Goal: Task Accomplishment & Management: Manage account settings

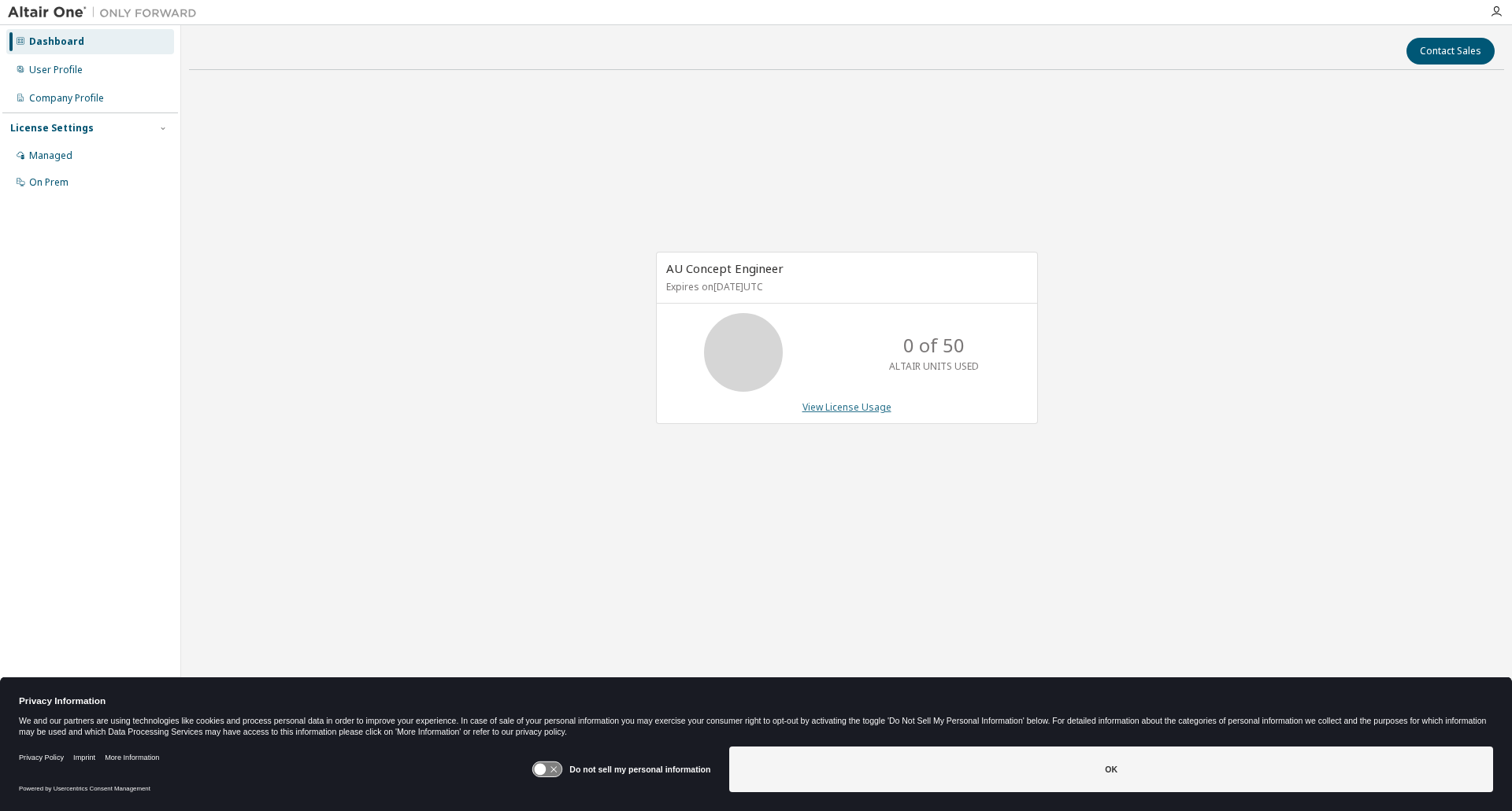
click at [859, 405] on link "View License Usage" at bounding box center [846, 407] width 89 height 14
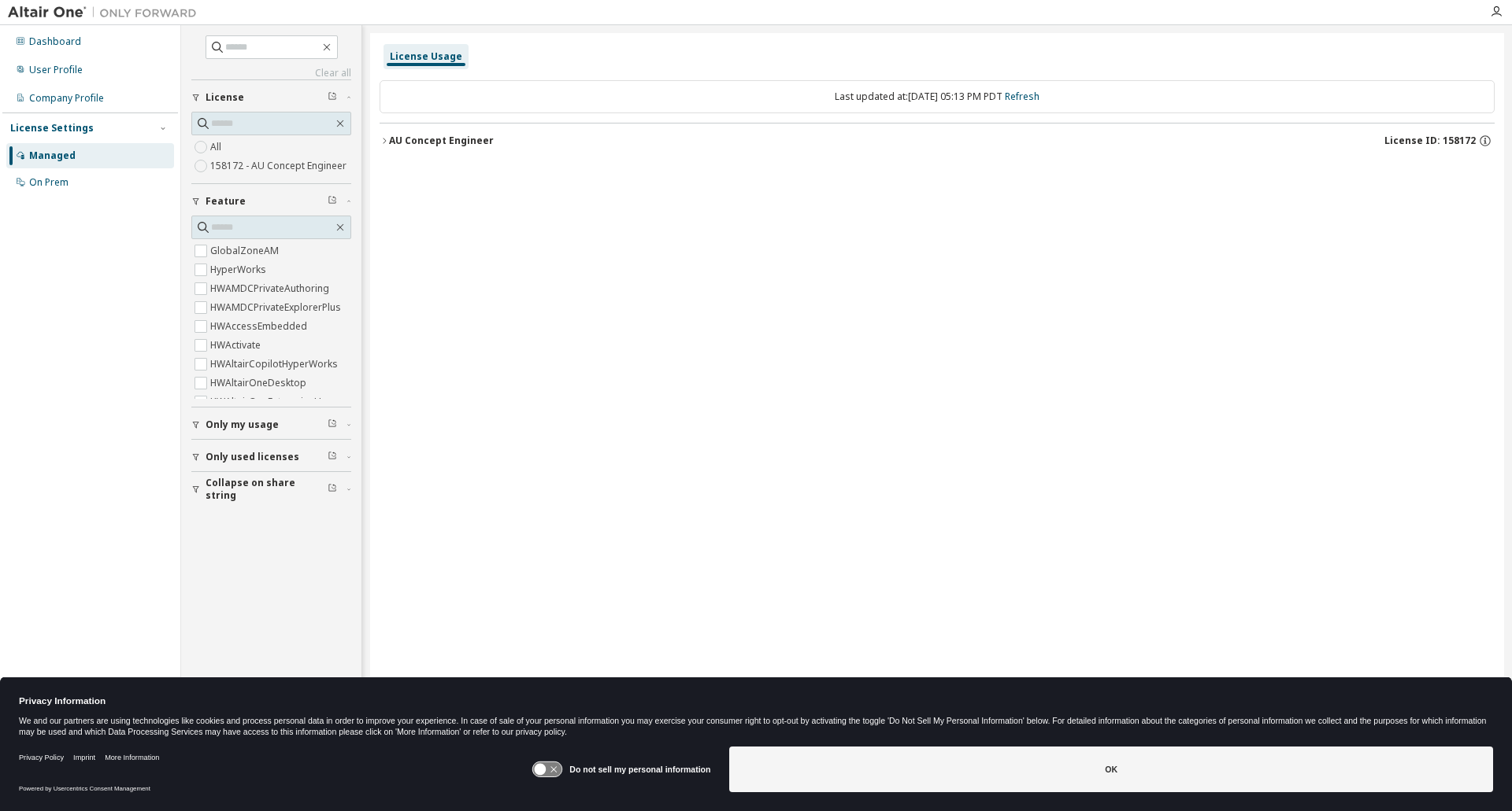
click at [386, 143] on icon "button" at bounding box center [384, 141] width 9 height 9
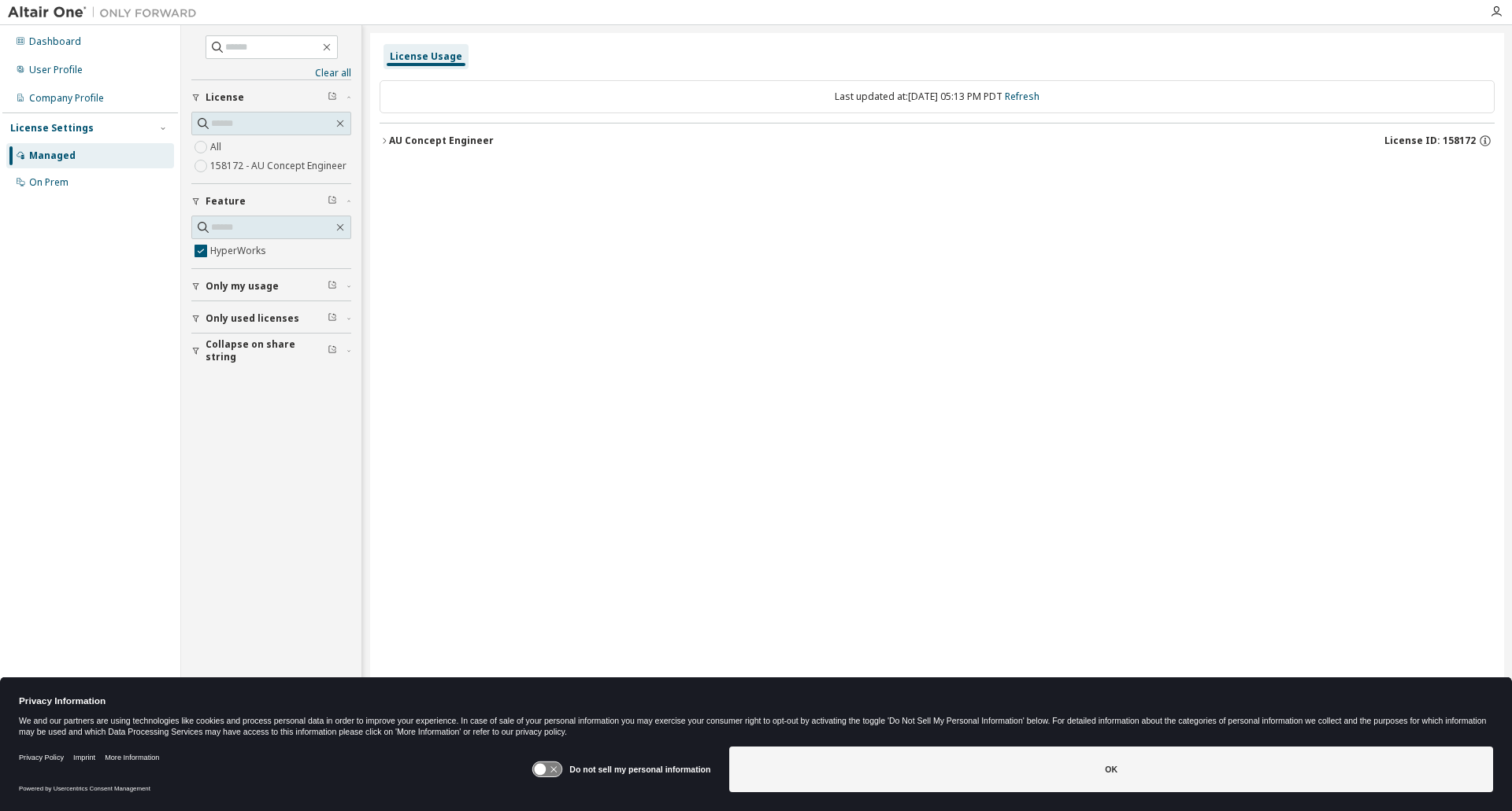
click at [386, 142] on icon "button" at bounding box center [384, 141] width 9 height 9
click at [679, 176] on div "HyperWorks 0 of 50000 used v26.0 Expire date: [DATE]" at bounding box center [942, 173] width 1077 height 14
click at [225, 321] on span "Only used licenses" at bounding box center [253, 319] width 94 height 13
click at [462, 140] on div "AU Concept Engineer" at bounding box center [440, 141] width 104 height 13
click at [224, 283] on span "Only my usage" at bounding box center [242, 280] width 73 height 13
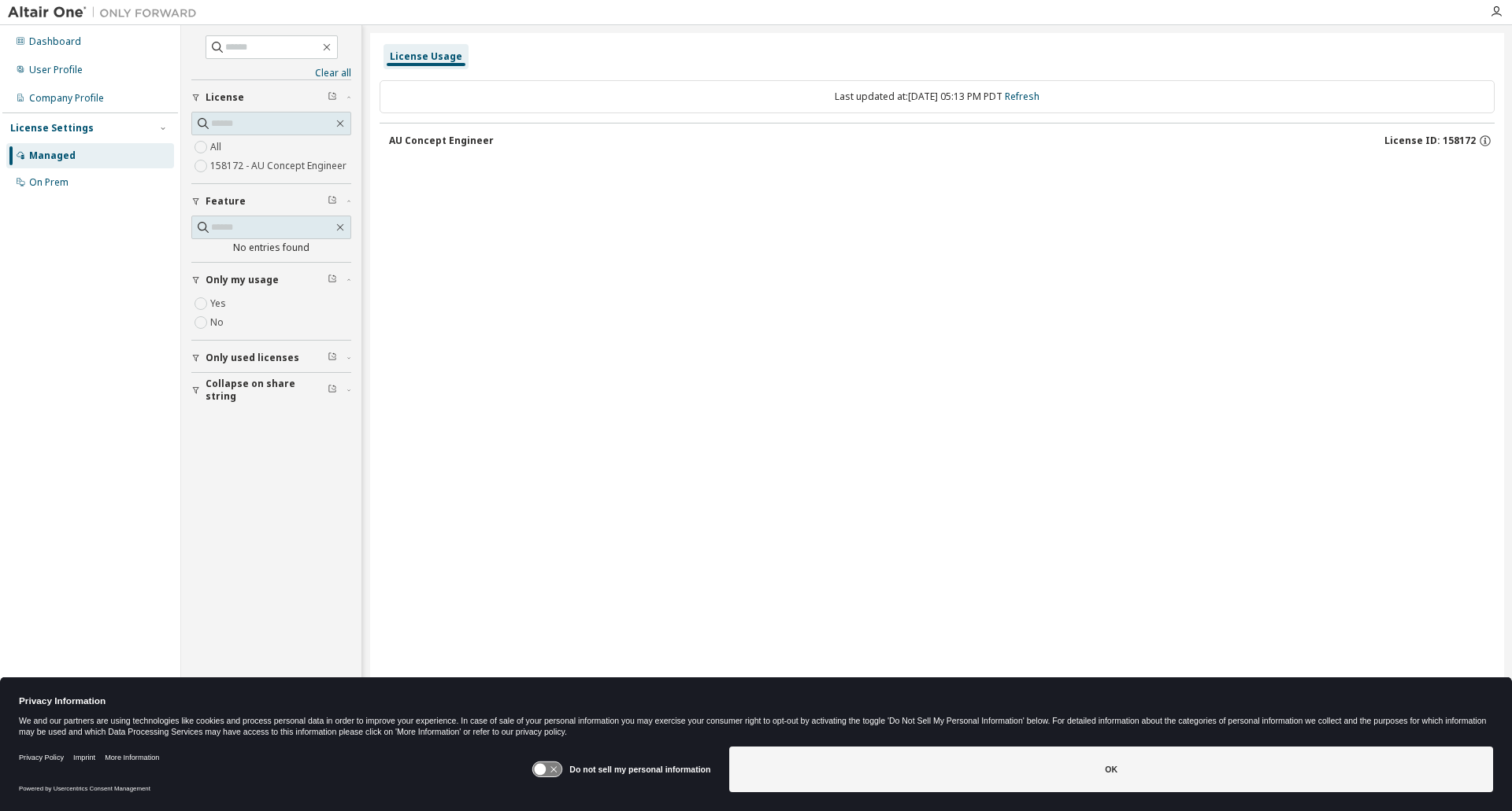
click at [464, 144] on div "AU Concept Engineer" at bounding box center [440, 141] width 104 height 13
click at [445, 139] on div "AU Concept Engineer" at bounding box center [440, 141] width 104 height 13
click at [695, 211] on div "License Usage Last updated at: [DATE] 05:13 PM PDT Refresh AU Concept Engineer …" at bounding box center [937, 396] width 1134 height 725
click at [1485, 141] on icon "button" at bounding box center [1484, 142] width 3 height 4
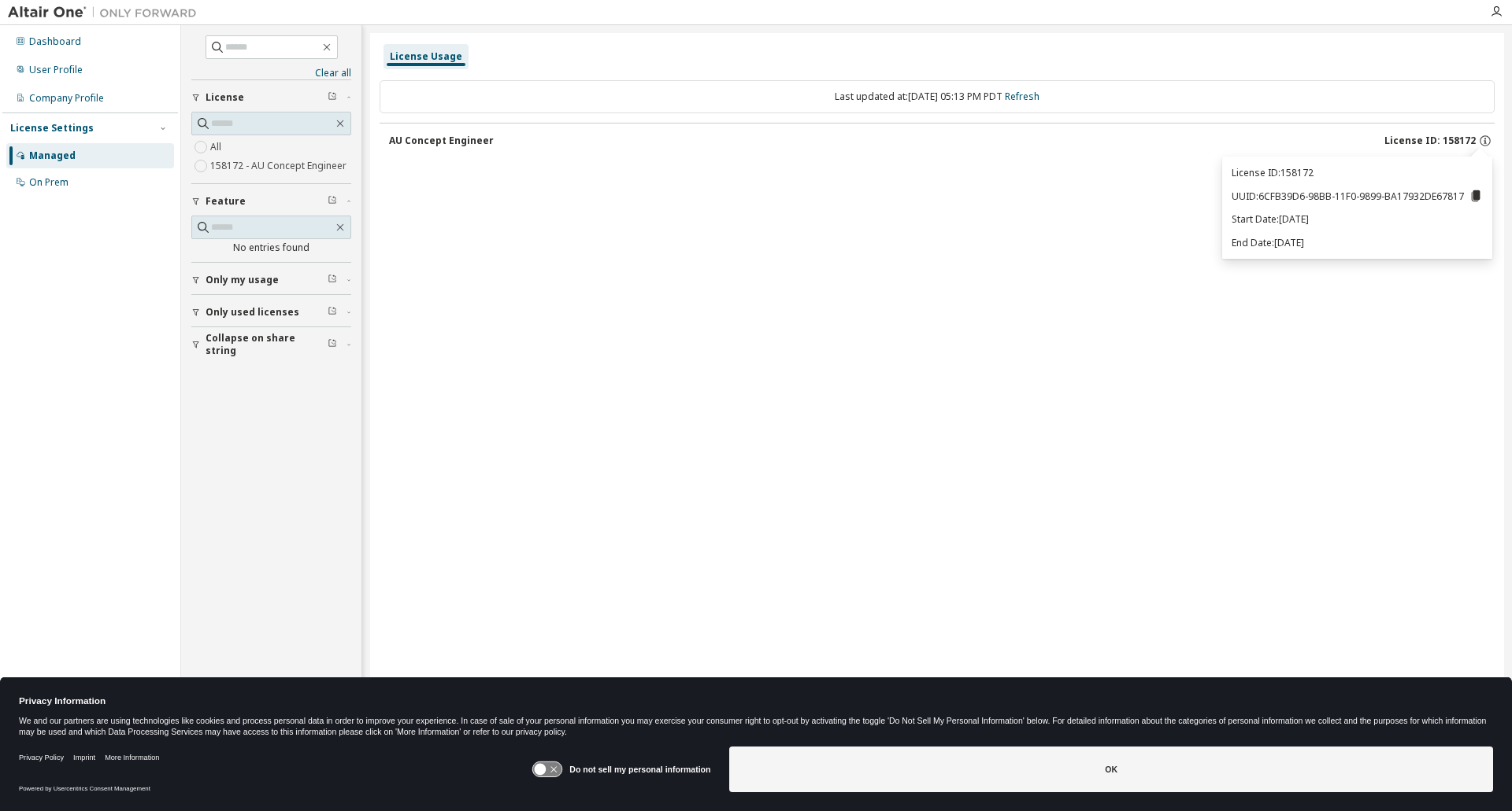
click at [799, 307] on div "License Usage Last updated at: [DATE] 05:13 PM PDT Refresh AU Concept Engineer …" at bounding box center [937, 396] width 1134 height 725
click at [248, 121] on input "text" at bounding box center [272, 123] width 122 height 16
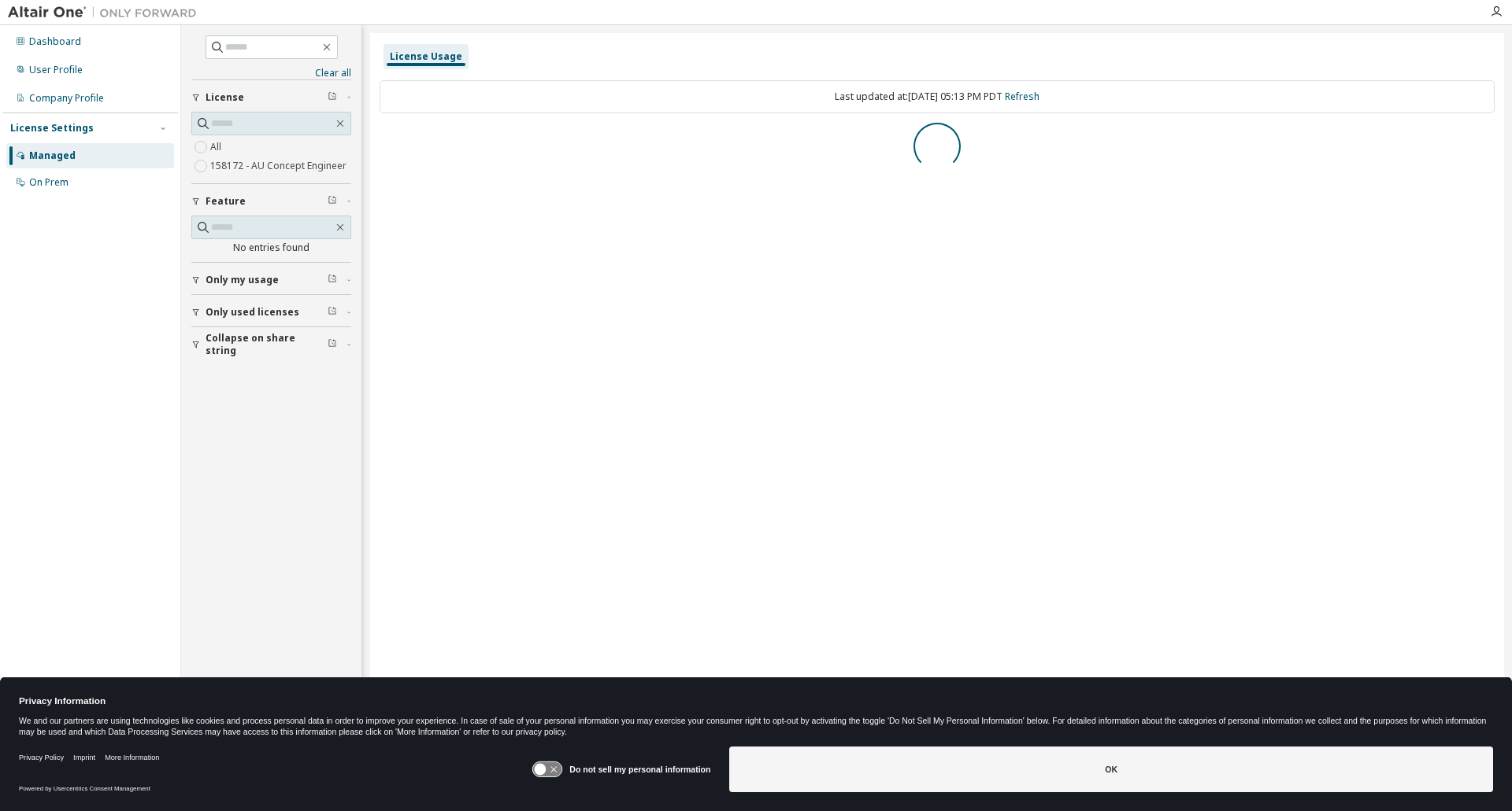
click at [841, 245] on div "License Usage Last updated at: [DATE] 05:13 PM PDT Refresh" at bounding box center [937, 396] width 1134 height 725
click at [1485, 139] on icon "button" at bounding box center [1485, 138] width 2 height 2
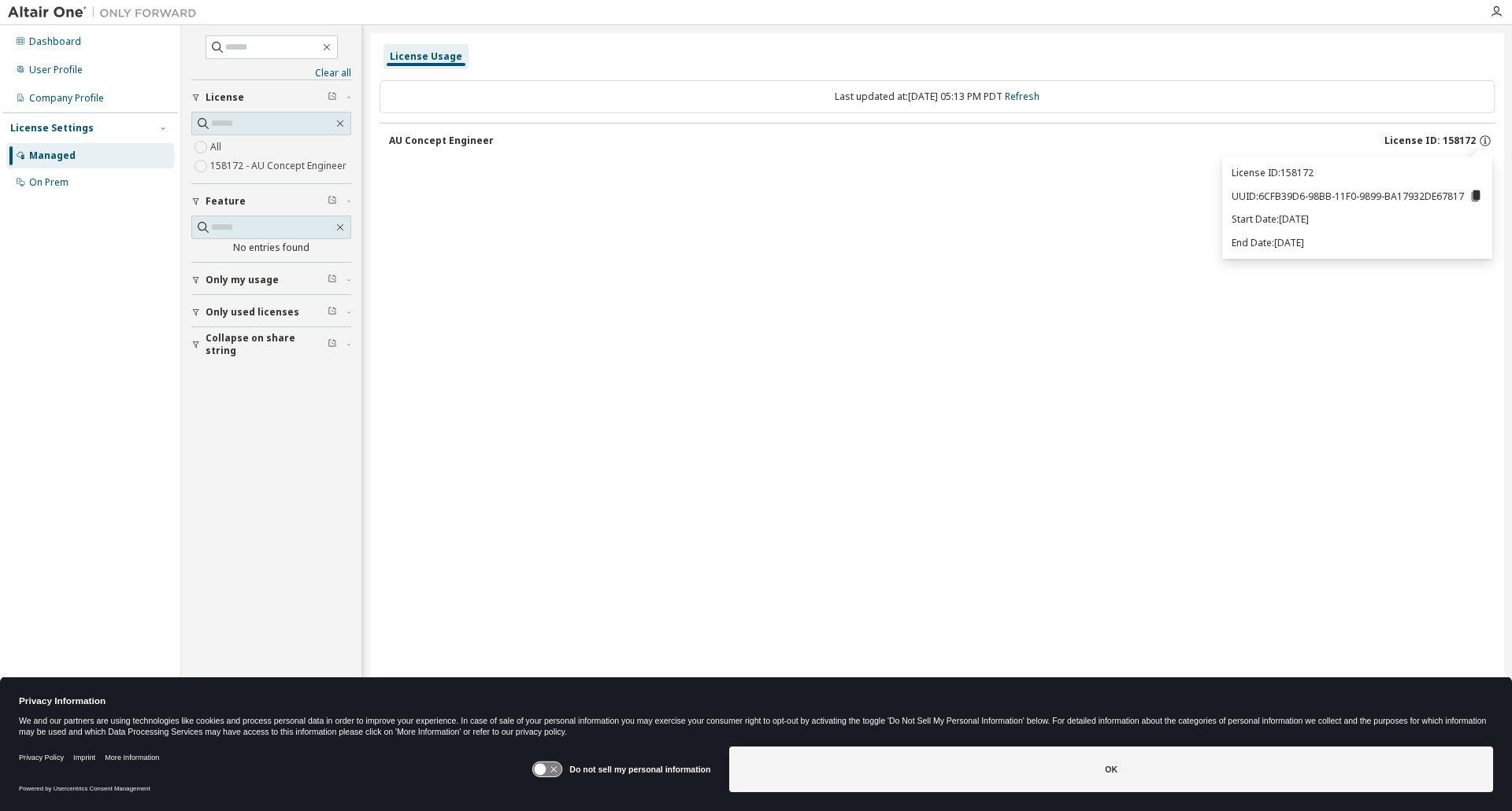
click at [581, 320] on div "License Usage Last updated at: [DATE] 05:13 PM PDT Refresh AU Concept Engineer …" at bounding box center [937, 396] width 1134 height 725
click at [83, 71] on div "User Profile" at bounding box center [90, 69] width 168 height 25
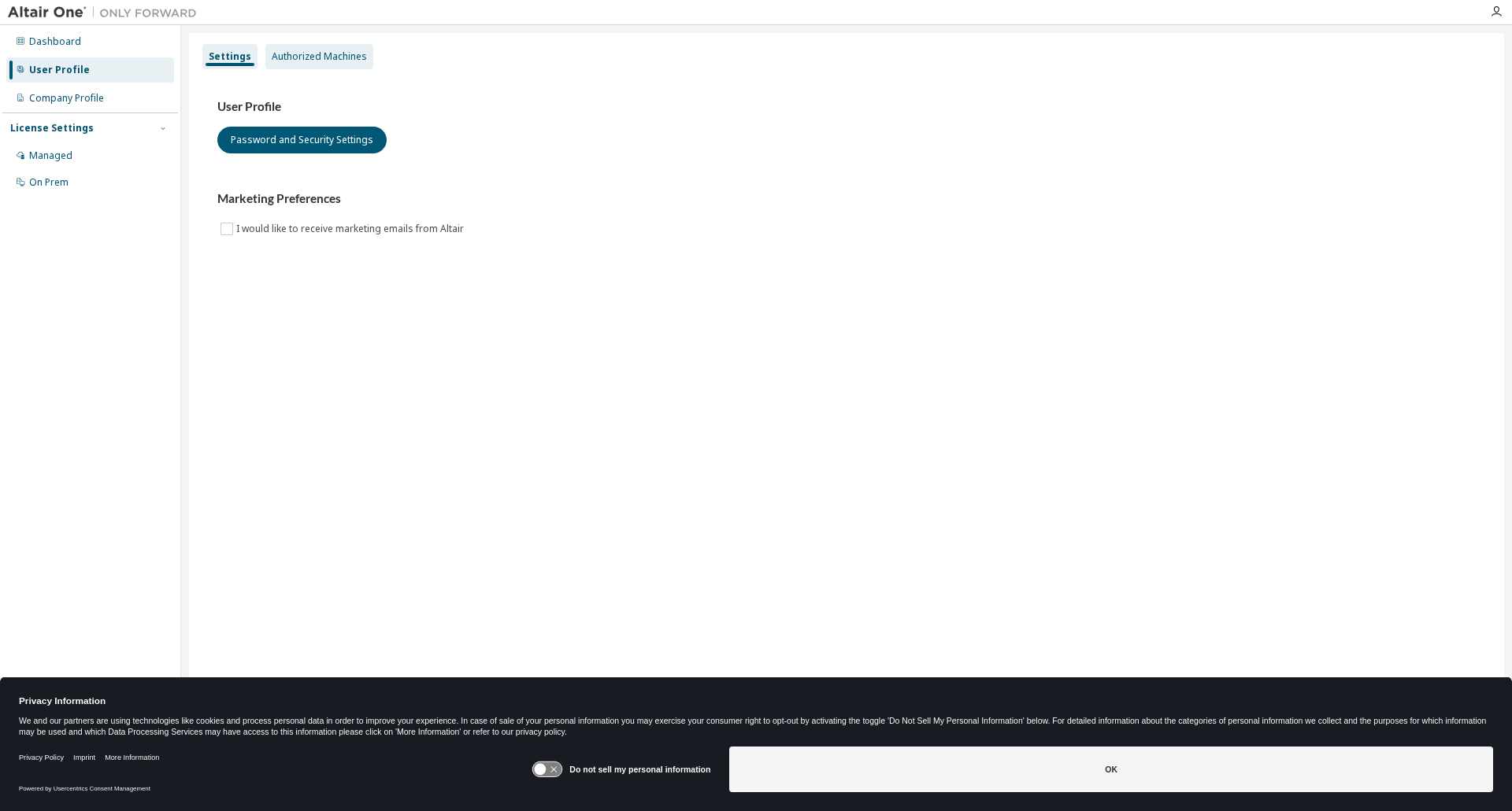
click at [307, 58] on div "Authorized Machines" at bounding box center [318, 57] width 95 height 13
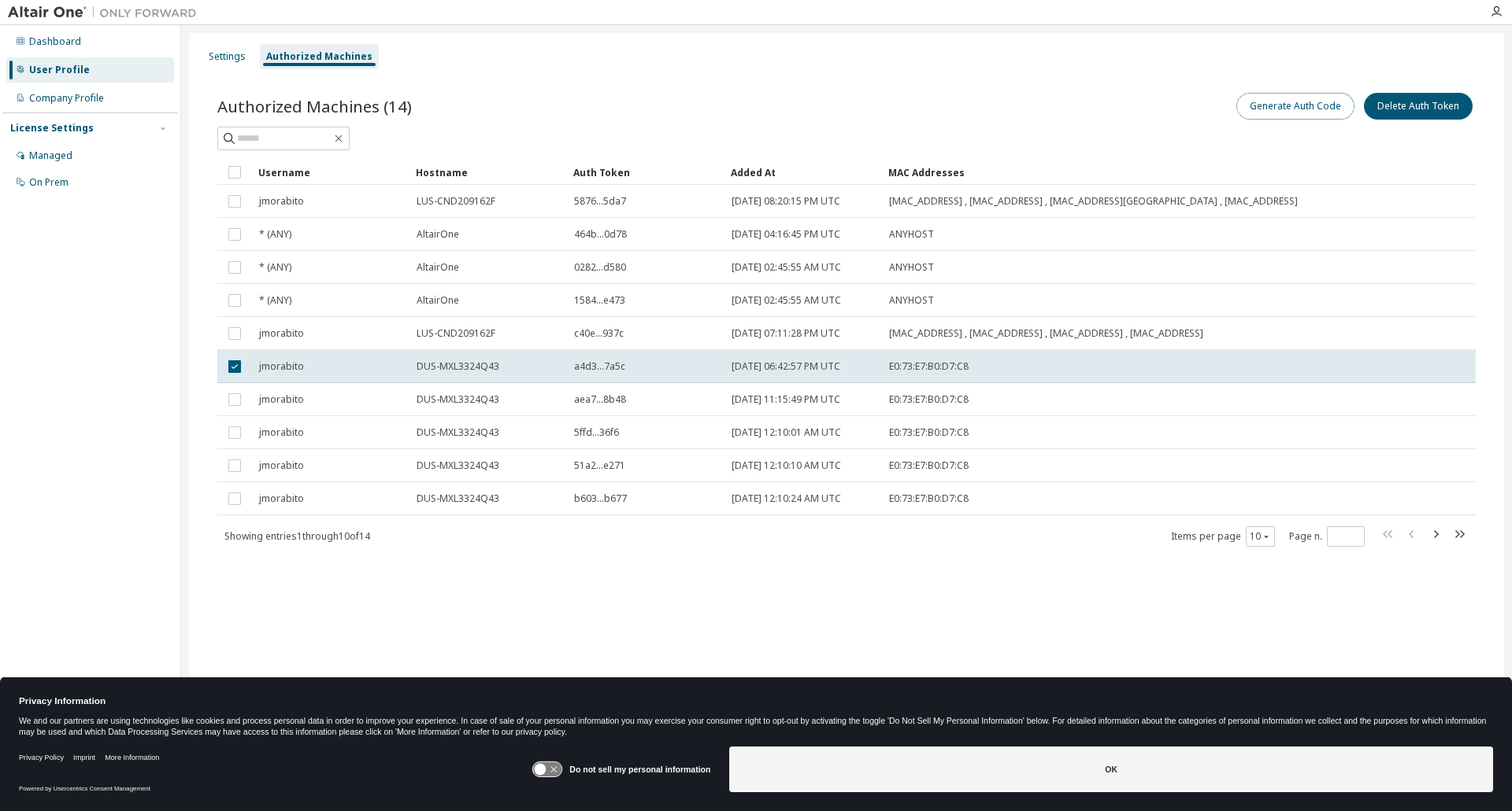
click at [1277, 108] on button "Generate Auth Code" at bounding box center [1295, 106] width 118 height 27
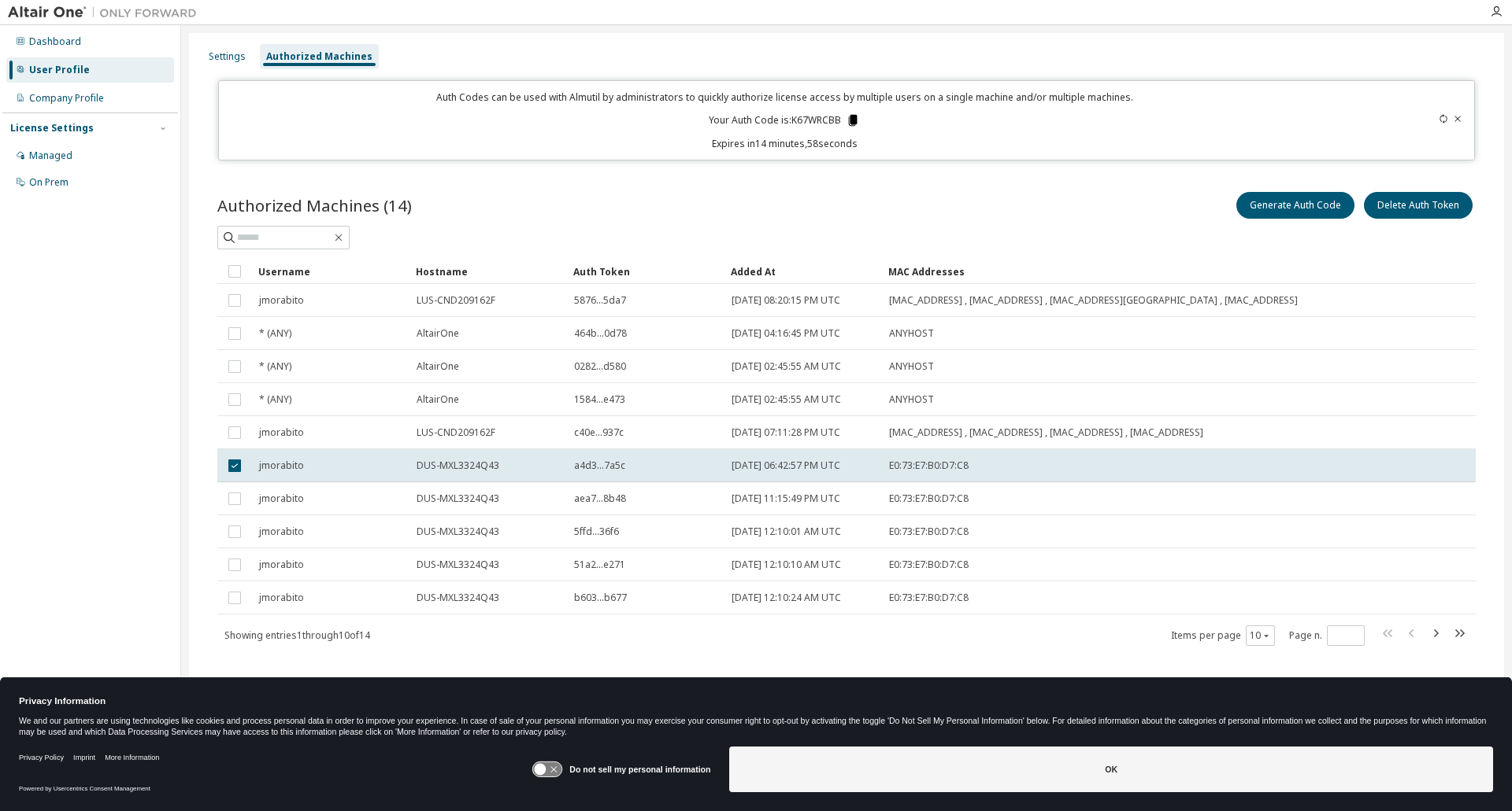
click at [854, 120] on icon at bounding box center [853, 121] width 8 height 11
click at [852, 124] on icon at bounding box center [853, 121] width 8 height 11
click at [627, 210] on div "Authorized Machines (14) Generate Auth Code Delete Auth Token" at bounding box center [846, 206] width 1258 height 33
click at [85, 155] on div "Managed" at bounding box center [90, 155] width 168 height 25
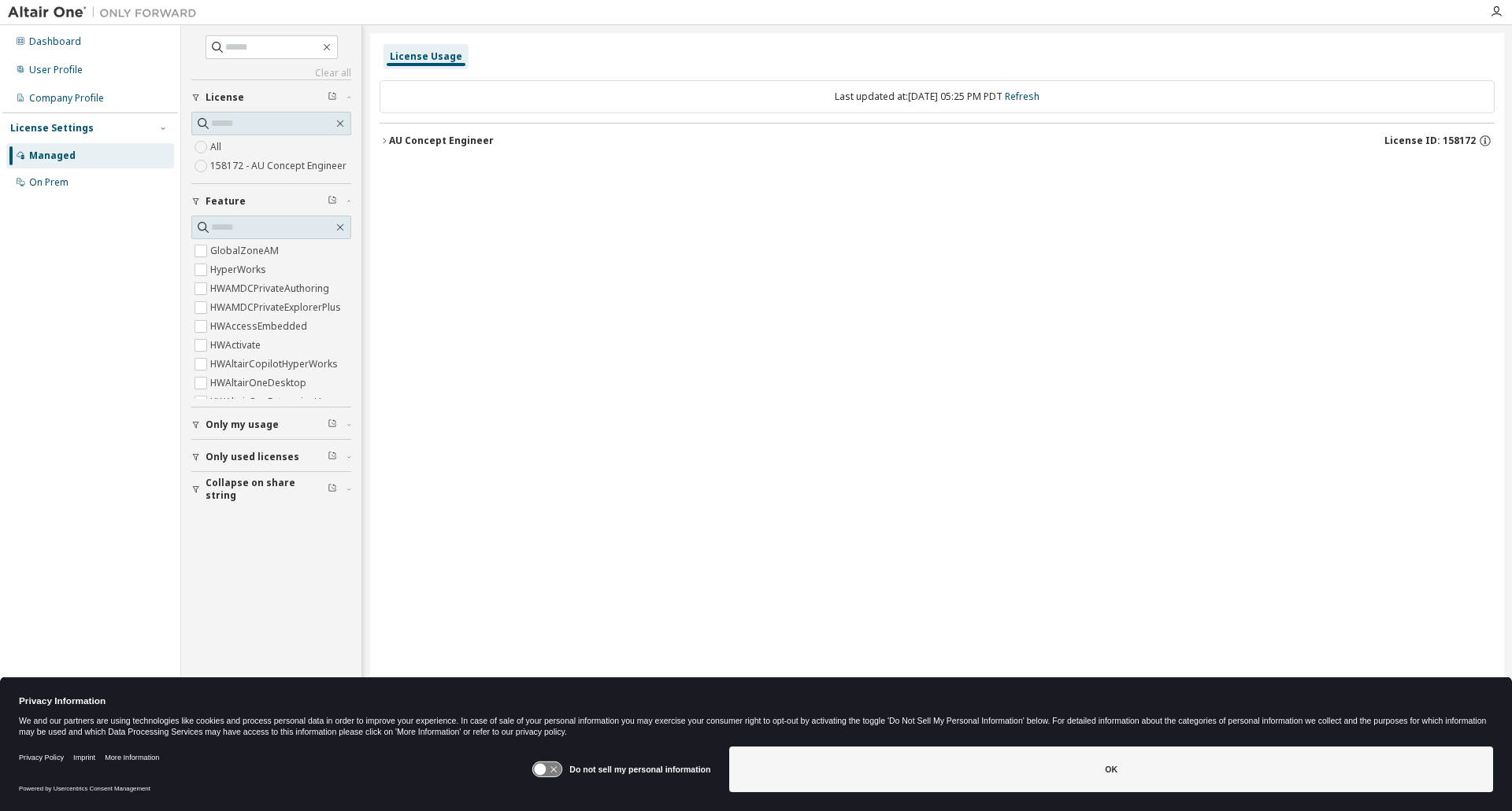
click at [498, 138] on div "AU Concept Engineer License ID: 158172" at bounding box center [942, 140] width 1106 height 14
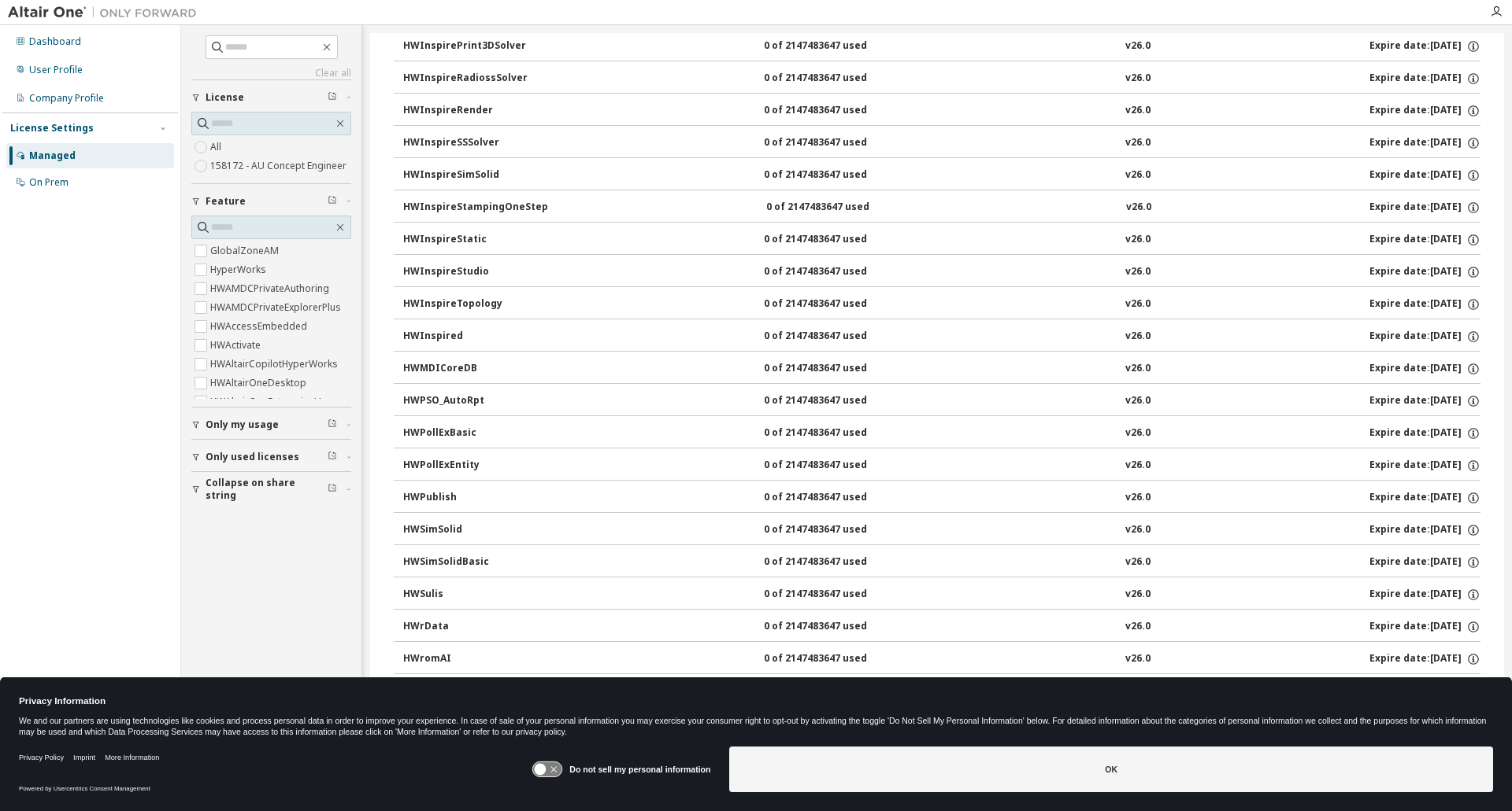
scroll to position [2330, 0]
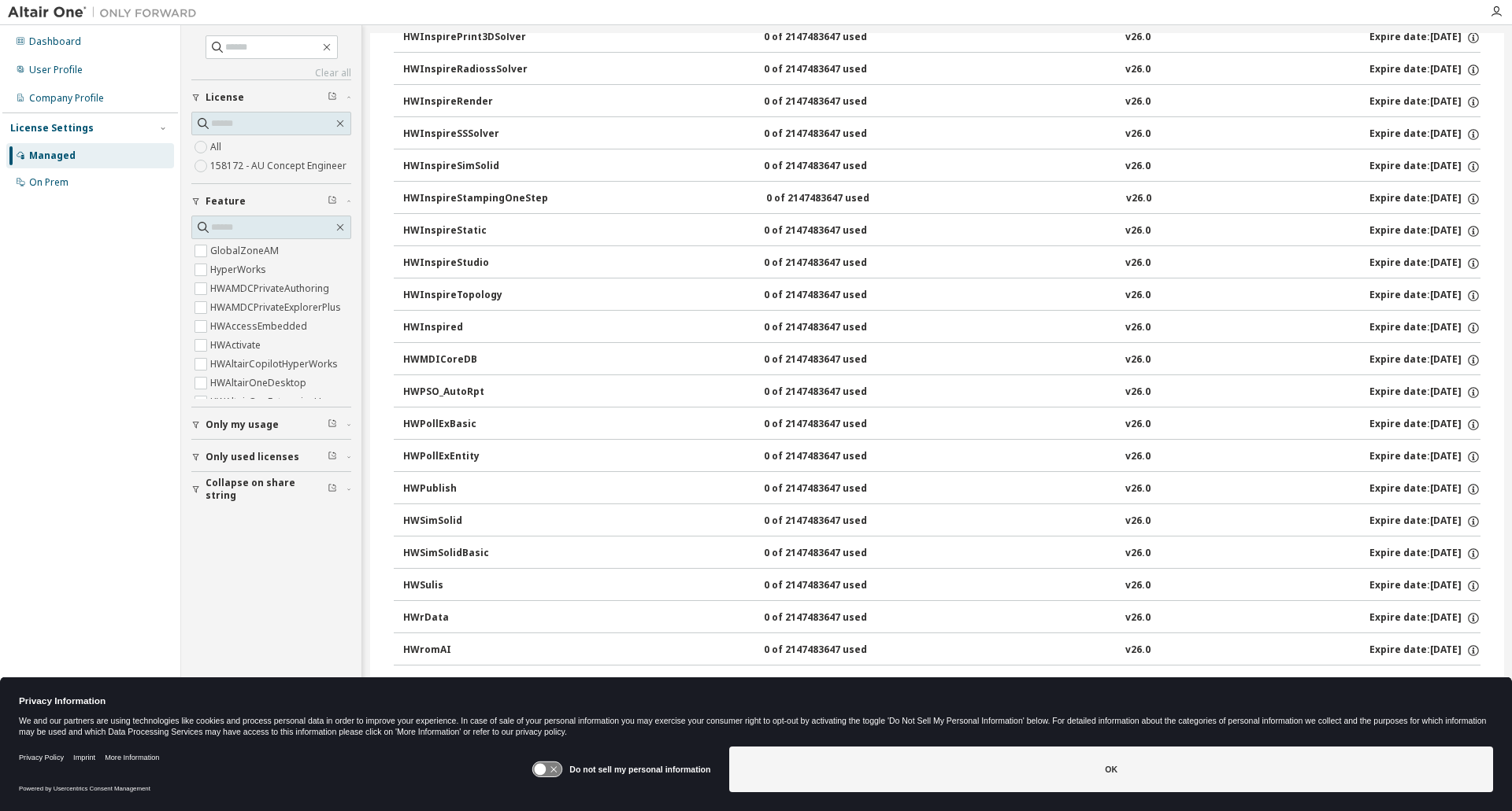
click at [293, 163] on label "158172 - AU Concept Engineer" at bounding box center [280, 166] width 139 height 18
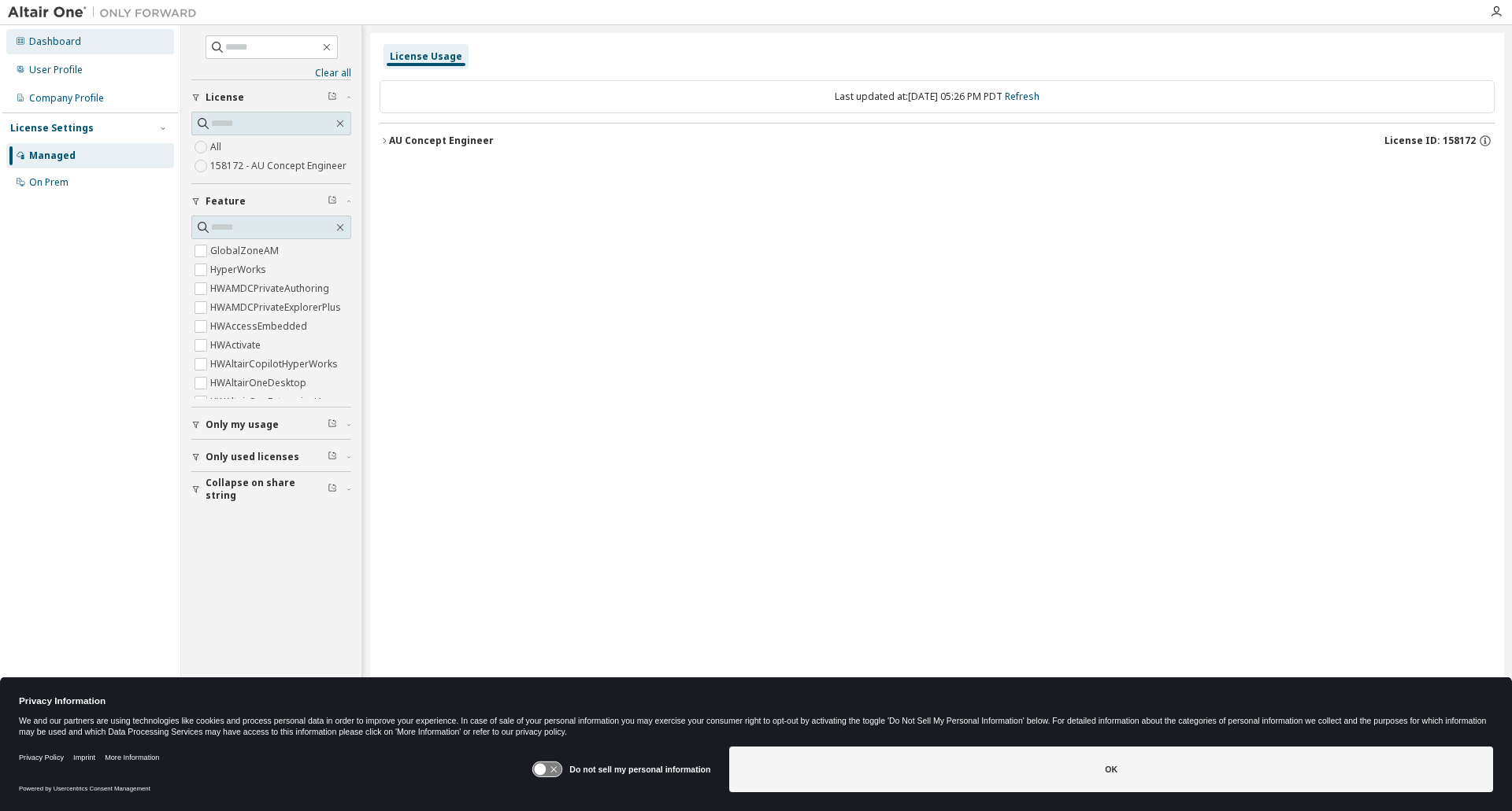
click at [74, 50] on div "Dashboard" at bounding box center [90, 42] width 168 height 25
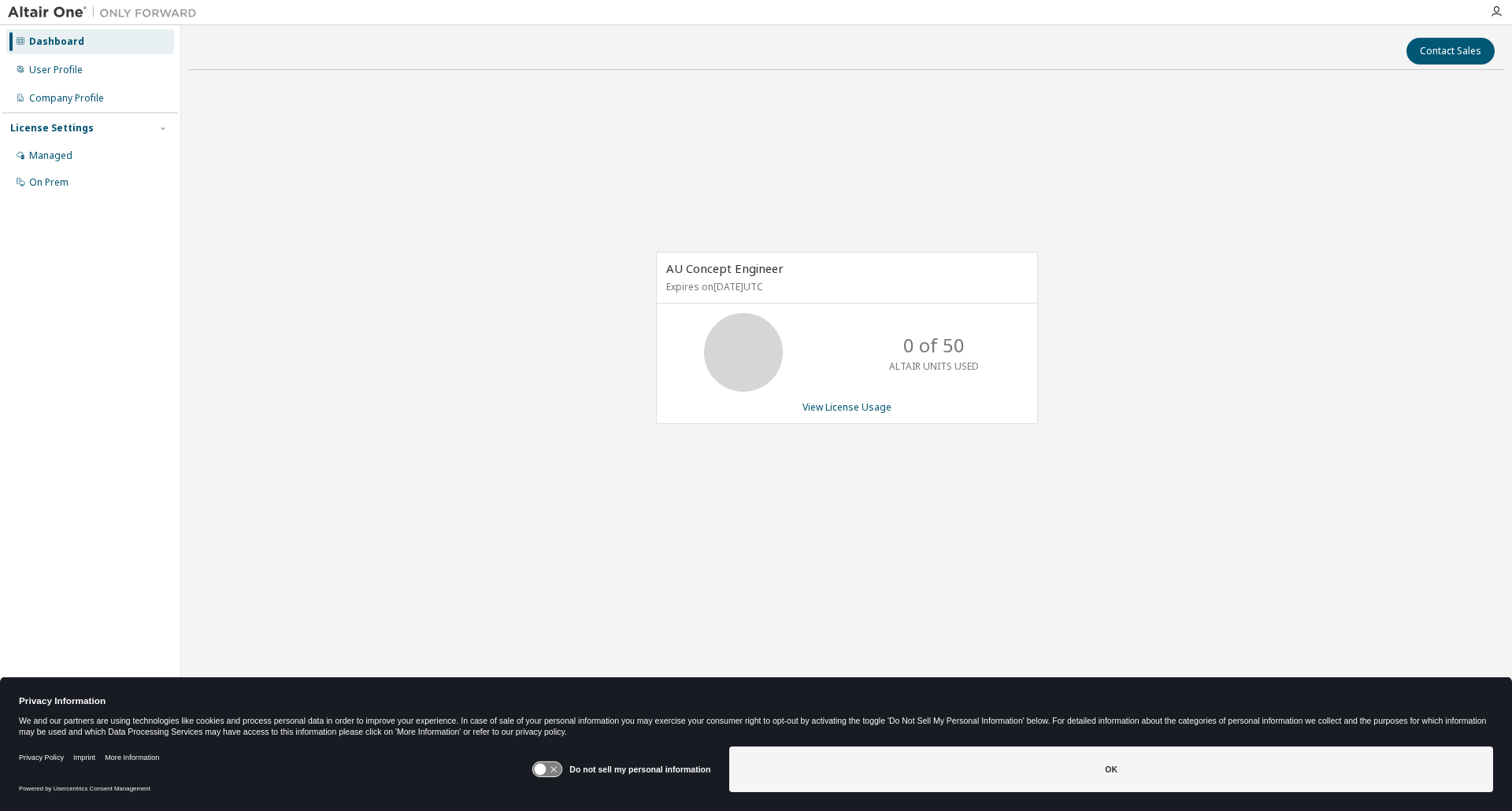
click at [755, 286] on p "Expires on [DATE] UTC" at bounding box center [845, 287] width 357 height 14
click at [763, 333] on icon at bounding box center [743, 352] width 40 height 40
click at [62, 73] on div "User Profile" at bounding box center [56, 70] width 54 height 13
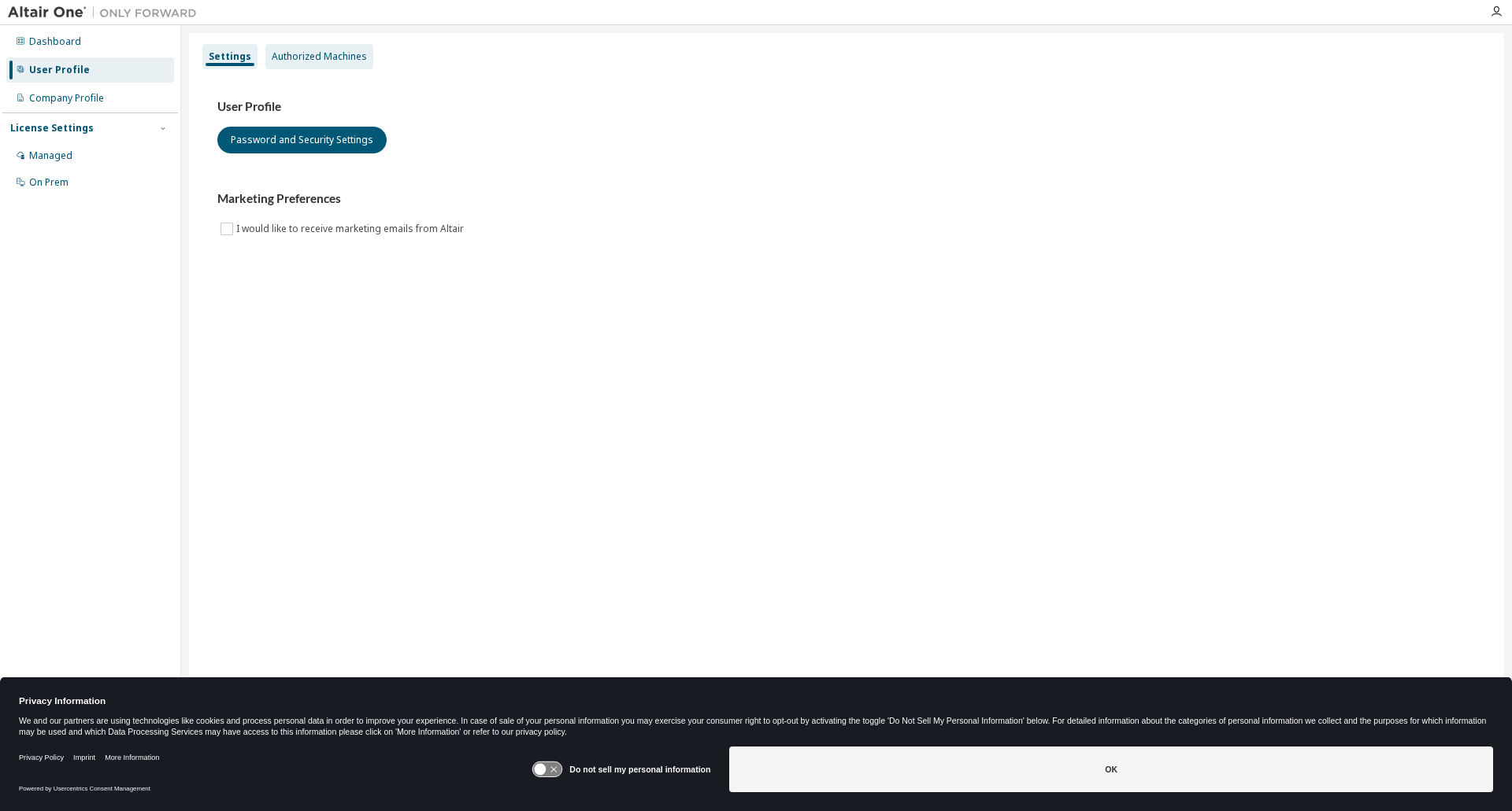
click at [330, 55] on div "Authorized Machines" at bounding box center [318, 57] width 95 height 13
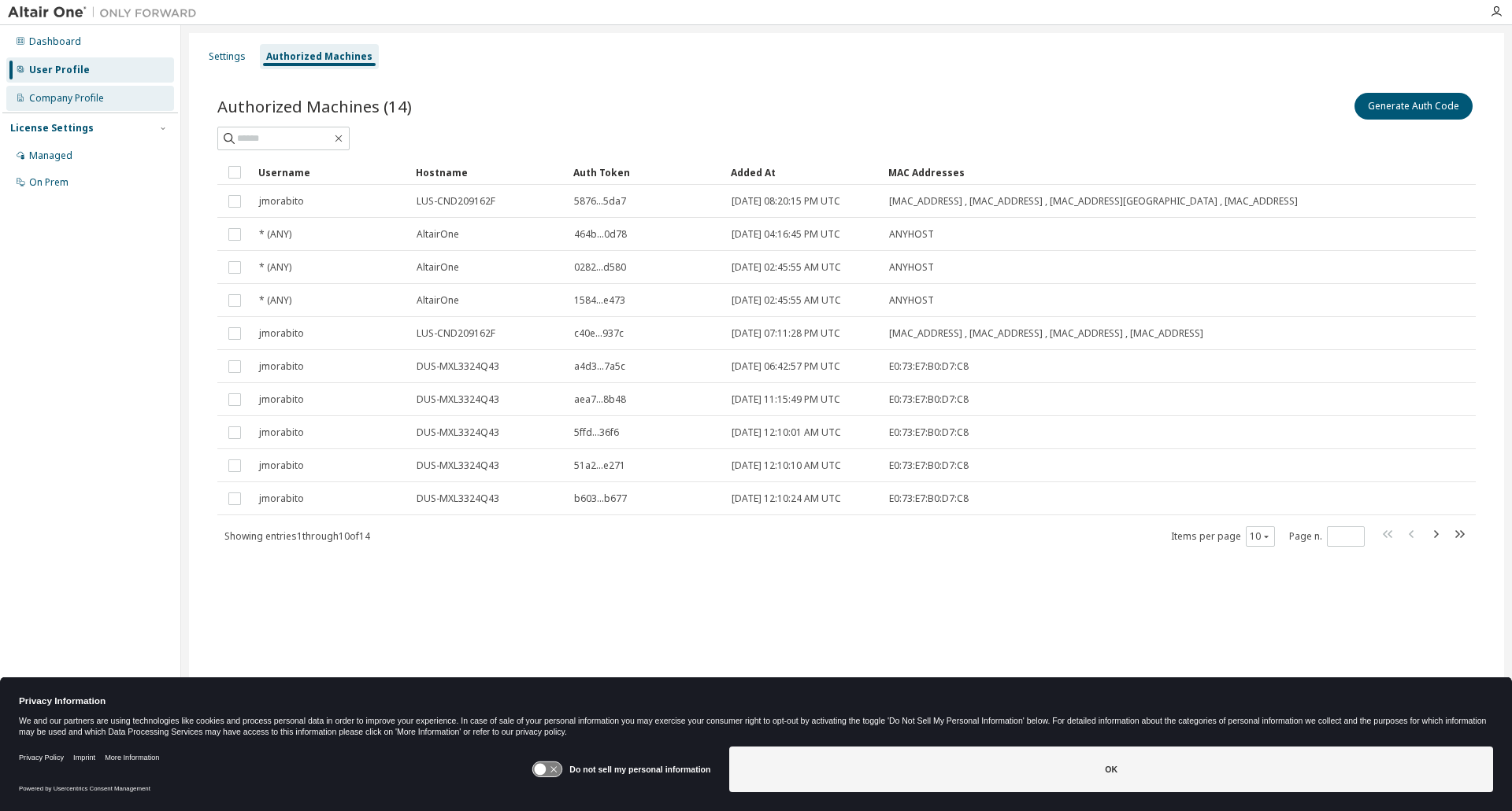
click at [59, 110] on div "Company Profile" at bounding box center [90, 98] width 168 height 25
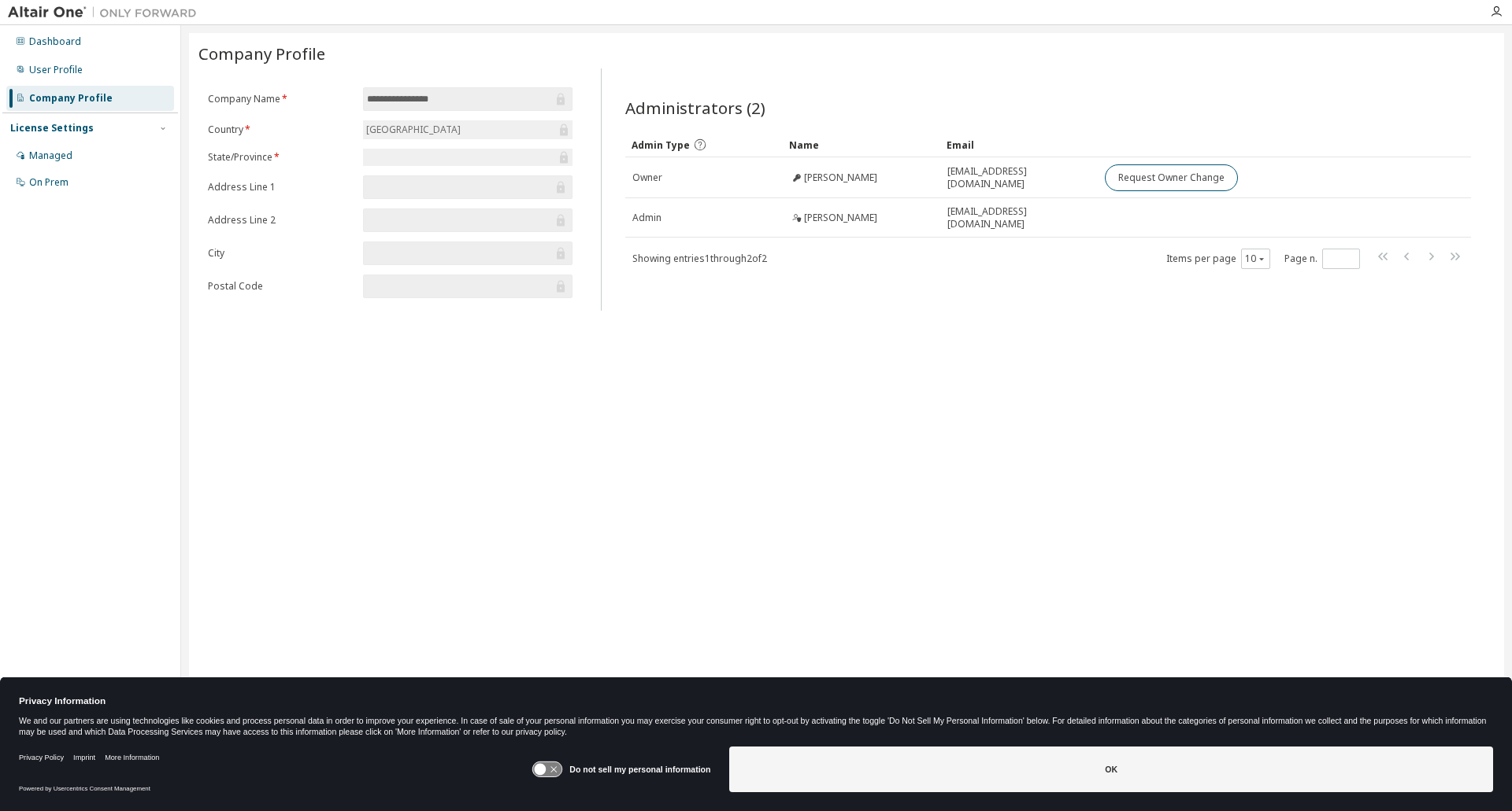
click at [82, 129] on div "License Settings" at bounding box center [52, 128] width 83 height 13
click at [59, 121] on div "License Settings Managed On Prem" at bounding box center [90, 127] width 175 height 30
click at [67, 126] on div "License Settings" at bounding box center [52, 128] width 83 height 13
click at [87, 180] on div "On Prem" at bounding box center [90, 182] width 168 height 25
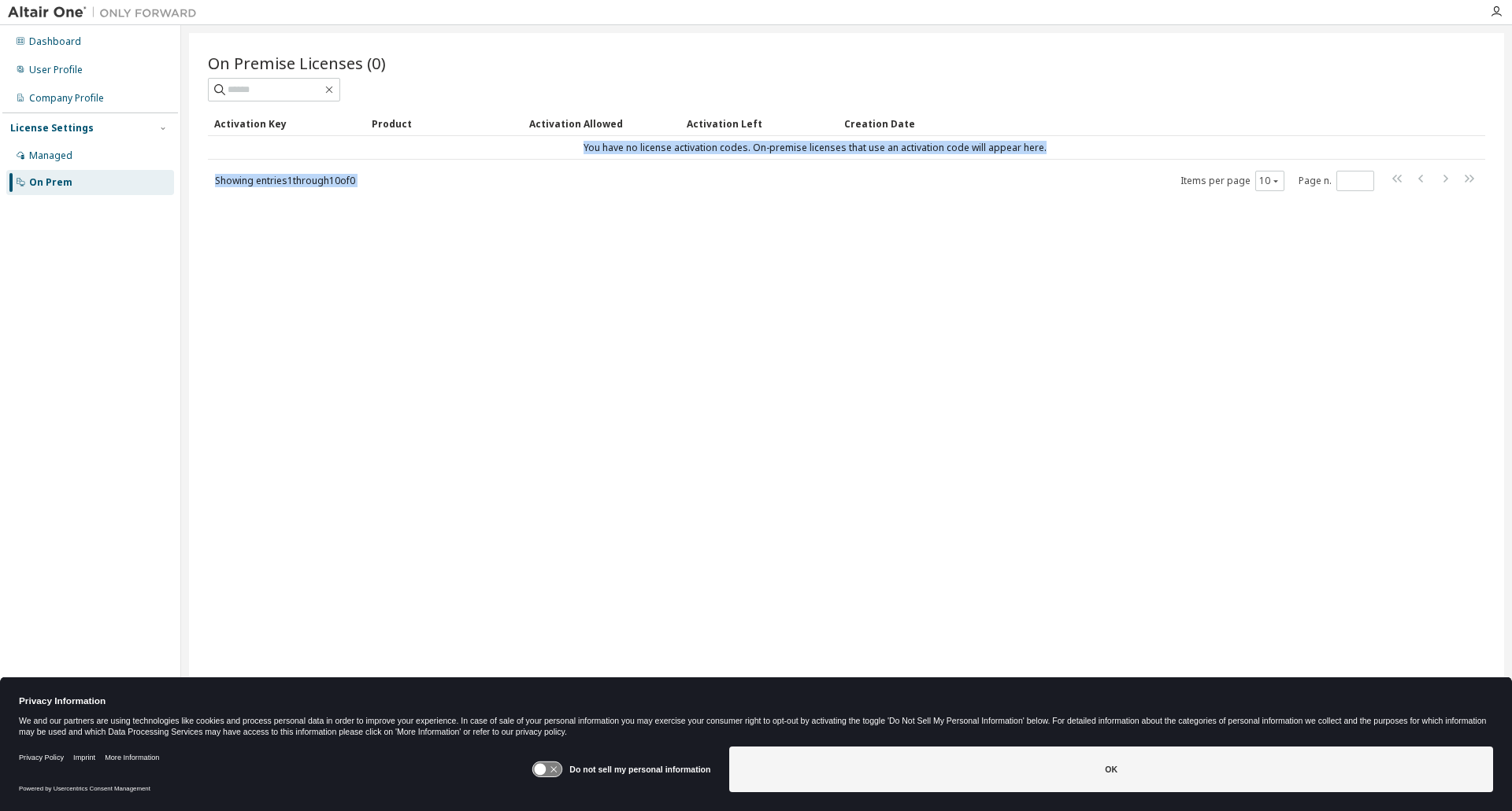
drag, startPoint x: 538, startPoint y: 149, endPoint x: 1098, endPoint y: 163, distance: 560.2
click at [1098, 163] on div "Activation Key Product Activation Allowed Activation Left Creation Date You hav…" at bounding box center [846, 151] width 1278 height 81
click at [1004, 211] on div "On Premise Licenses (0) Clear Load Save Save As Field Operator Value Select fil…" at bounding box center [846, 396] width 1314 height 725
drag, startPoint x: 761, startPoint y: 149, endPoint x: 1150, endPoint y: 158, distance: 389.1
click at [1150, 158] on td "You have no license activation codes. On-premise licenses that use an activatio…" at bounding box center [814, 149] width 1214 height 24
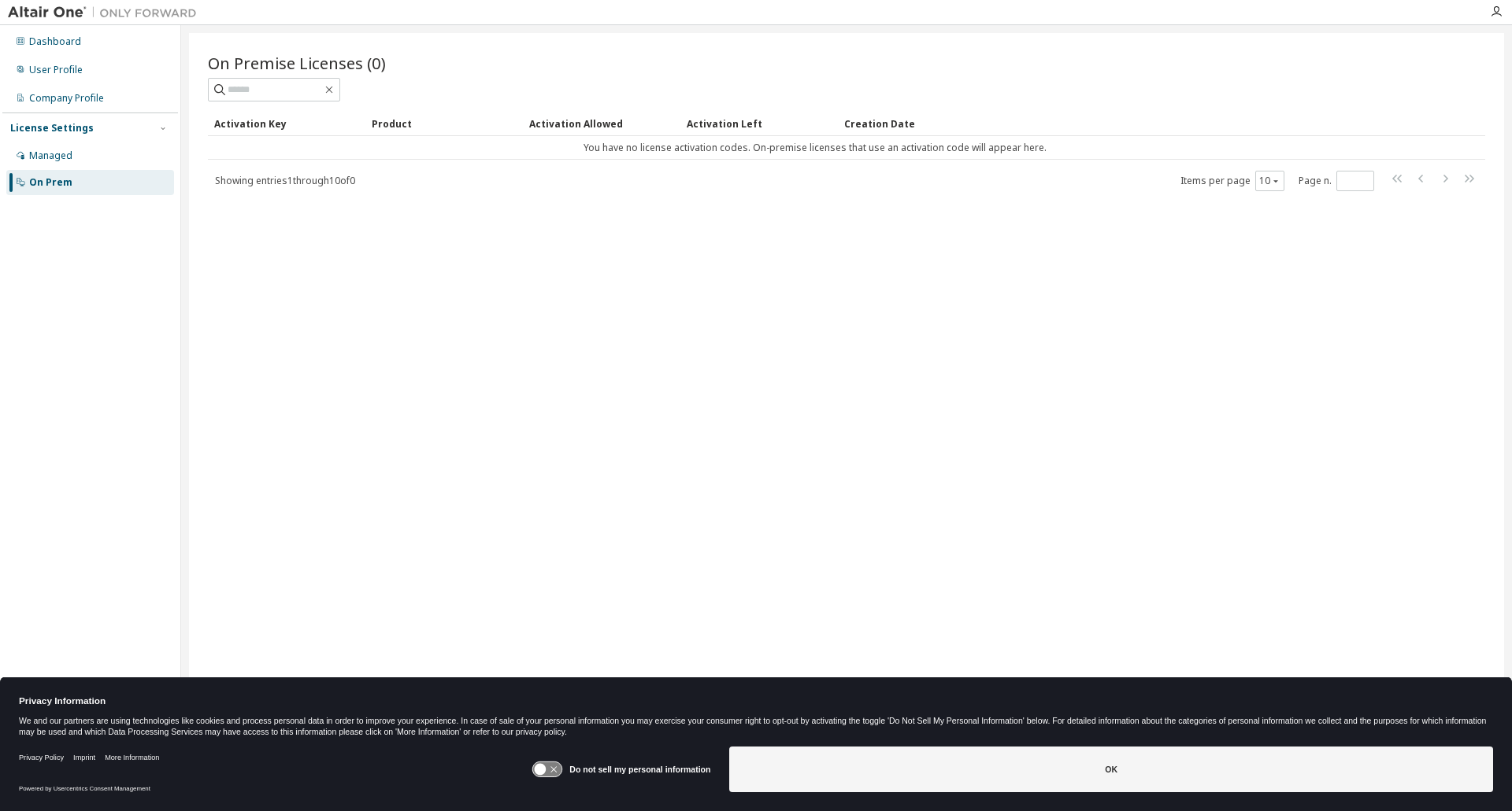
click at [1047, 253] on div "On Premise Licenses (0) Clear Load Save Save As Field Operator Value Select fil…" at bounding box center [846, 396] width 1314 height 725
click at [29, 13] on img at bounding box center [106, 12] width 197 height 16
click at [139, 21] on div at bounding box center [102, 12] width 205 height 24
click at [1498, 7] on icon "button" at bounding box center [1496, 12] width 13 height 13
